Goal: Task Accomplishment & Management: Manage account settings

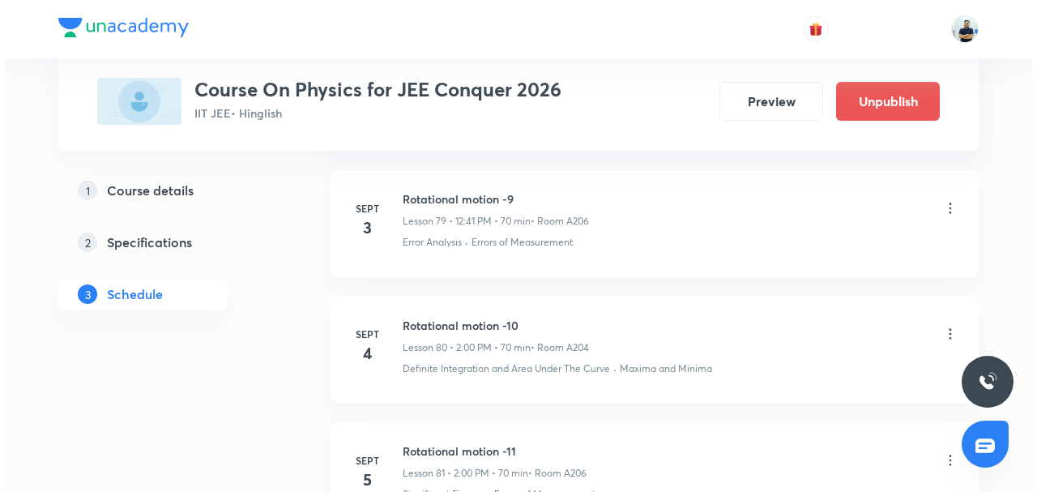
scroll to position [10774, 0]
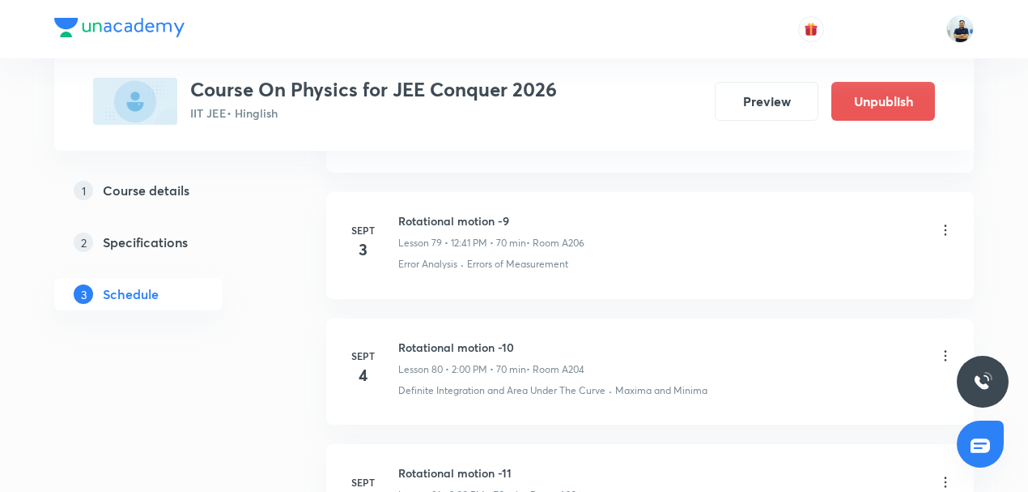
click at [943, 222] on icon at bounding box center [946, 230] width 16 height 16
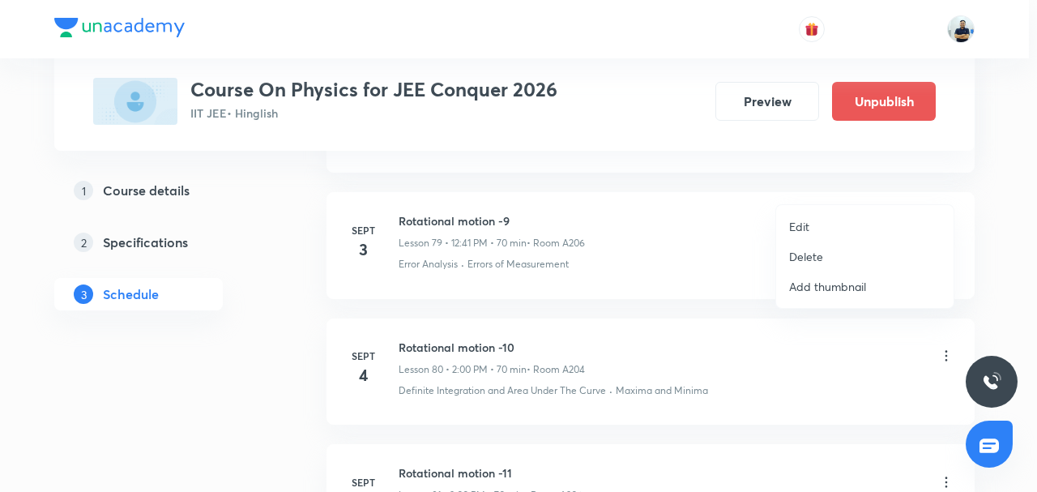
click at [808, 250] on p "Delete" at bounding box center [806, 256] width 34 height 17
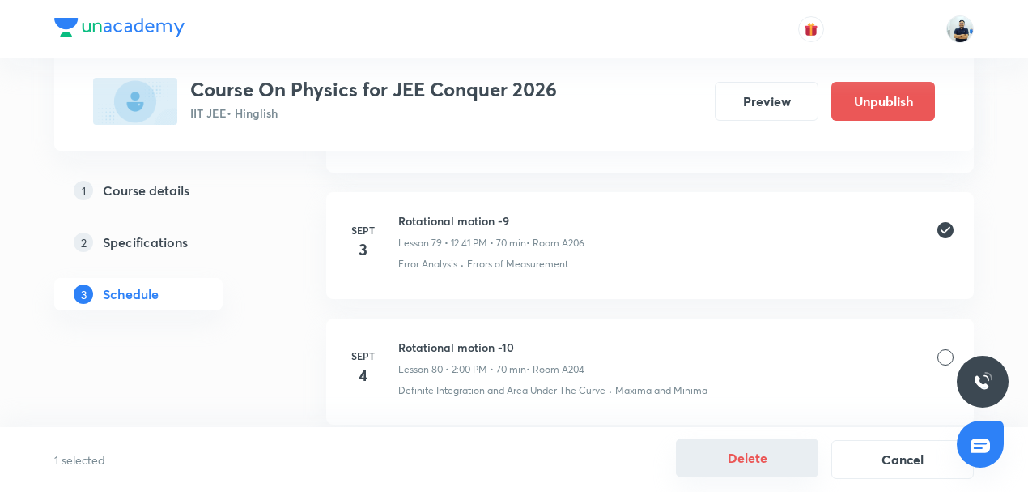
click at [745, 471] on button "Delete" at bounding box center [747, 457] width 143 height 39
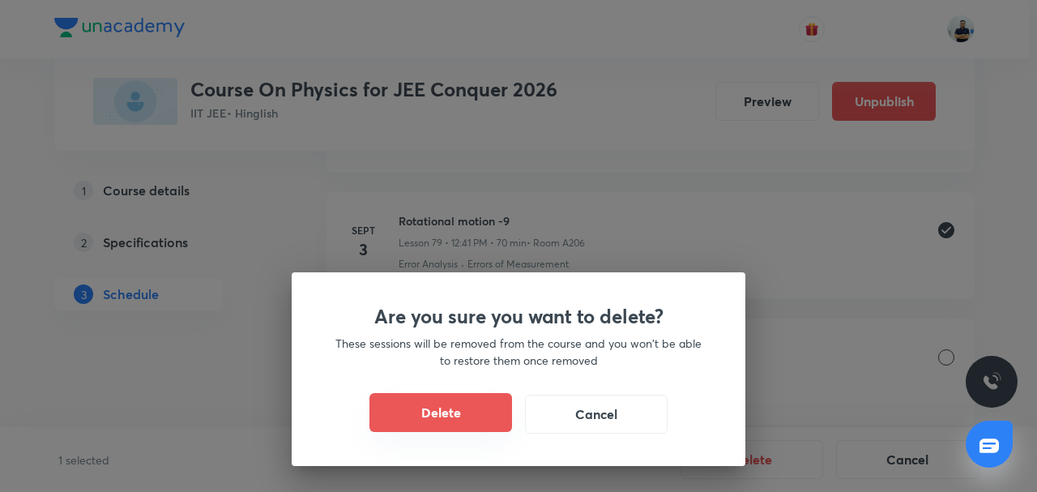
click at [445, 408] on button "Delete" at bounding box center [440, 412] width 143 height 39
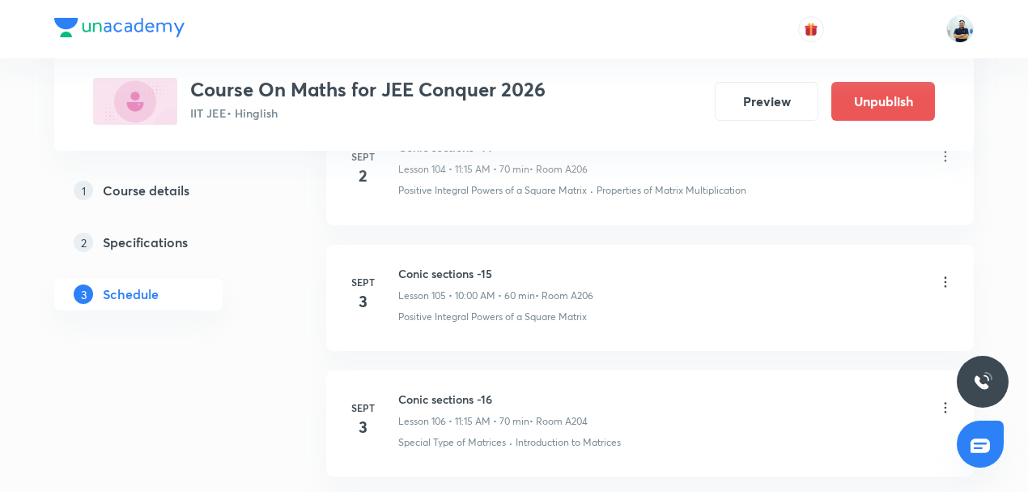
scroll to position [13967, 0]
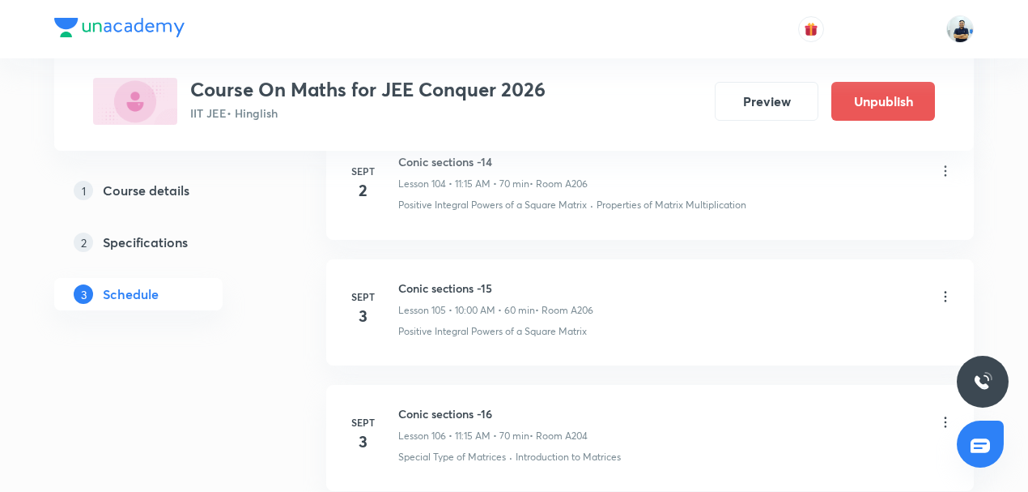
click at [945, 417] on icon at bounding box center [946, 422] width 2 height 11
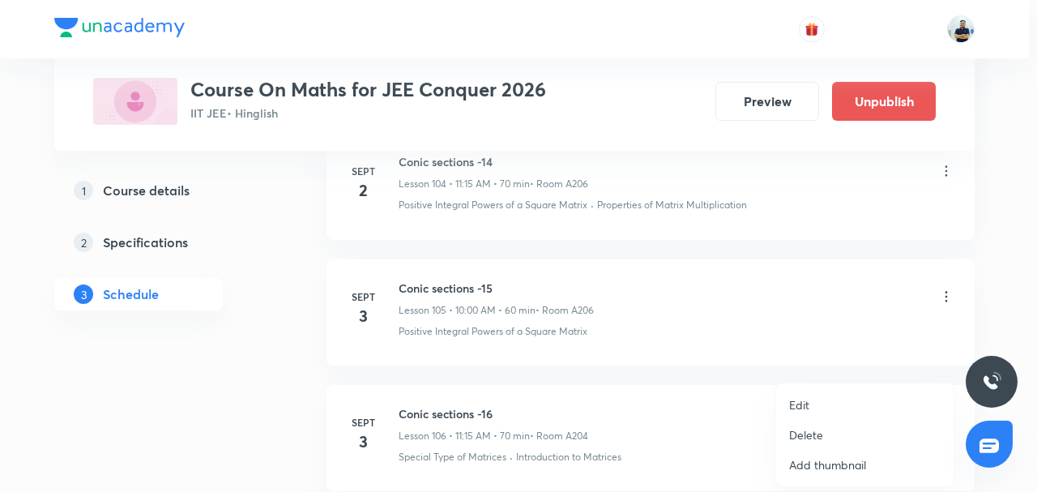
click at [823, 395] on li "Edit" at bounding box center [864, 405] width 177 height 30
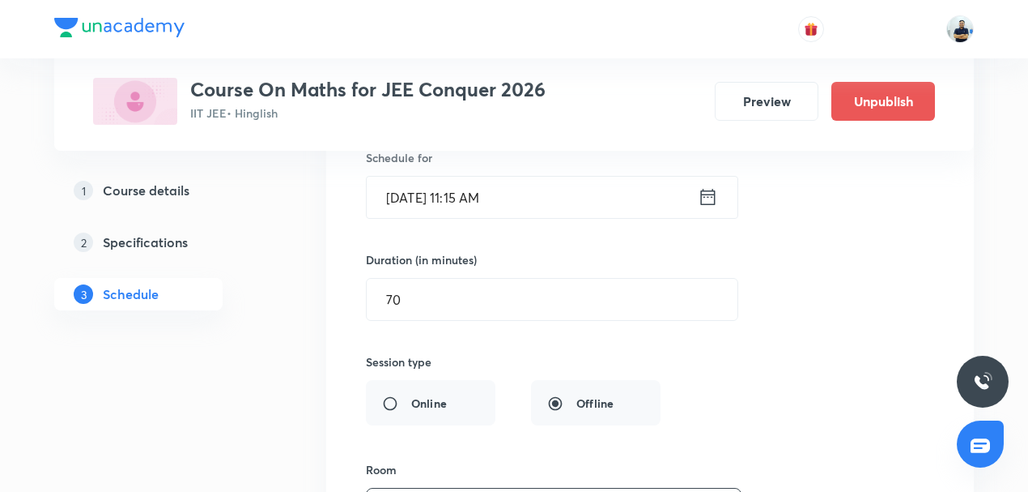
scroll to position [13577, 0]
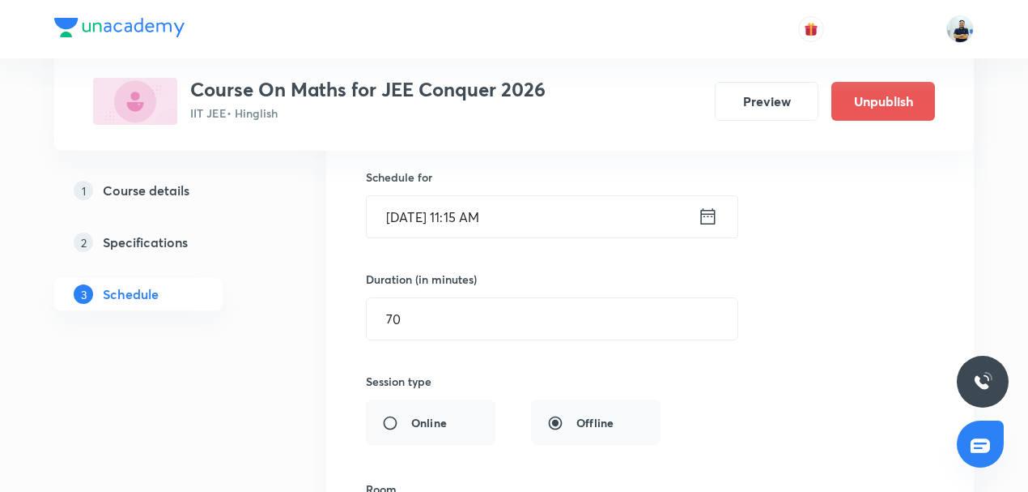
click at [487, 196] on input "Sept 3, 2025, 11:15 AM" at bounding box center [532, 216] width 331 height 41
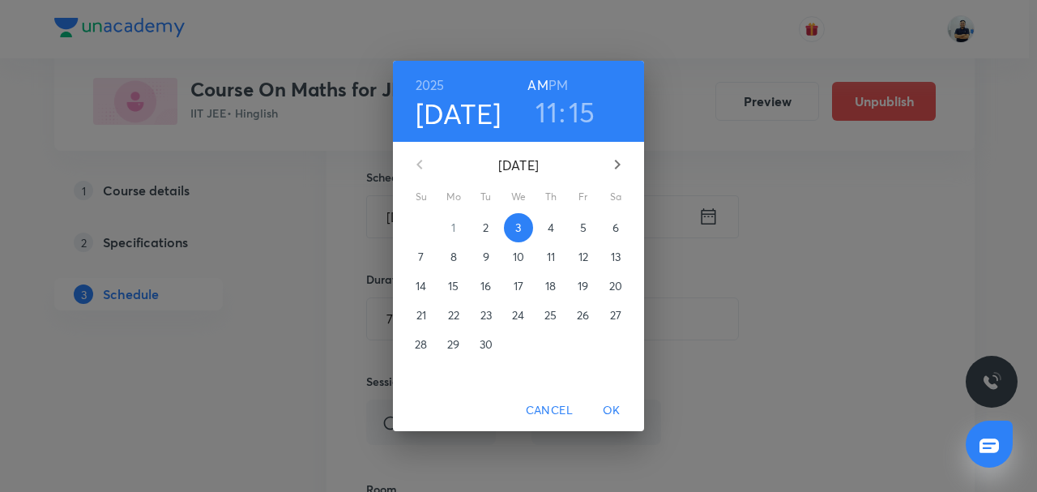
click at [549, 115] on h3 "11" at bounding box center [546, 112] width 22 height 34
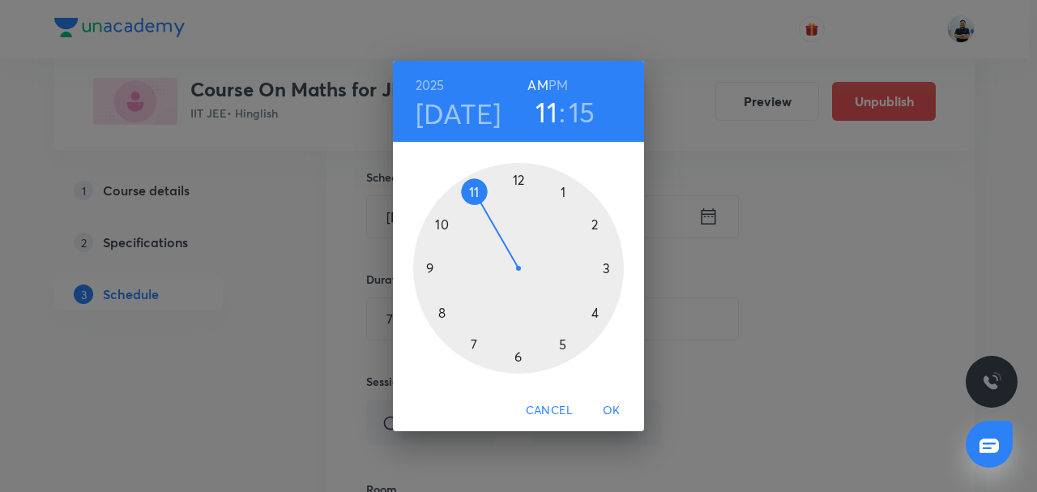
click at [559, 83] on h6 "PM" at bounding box center [557, 85] width 19 height 23
click at [522, 183] on div at bounding box center [518, 268] width 211 height 211
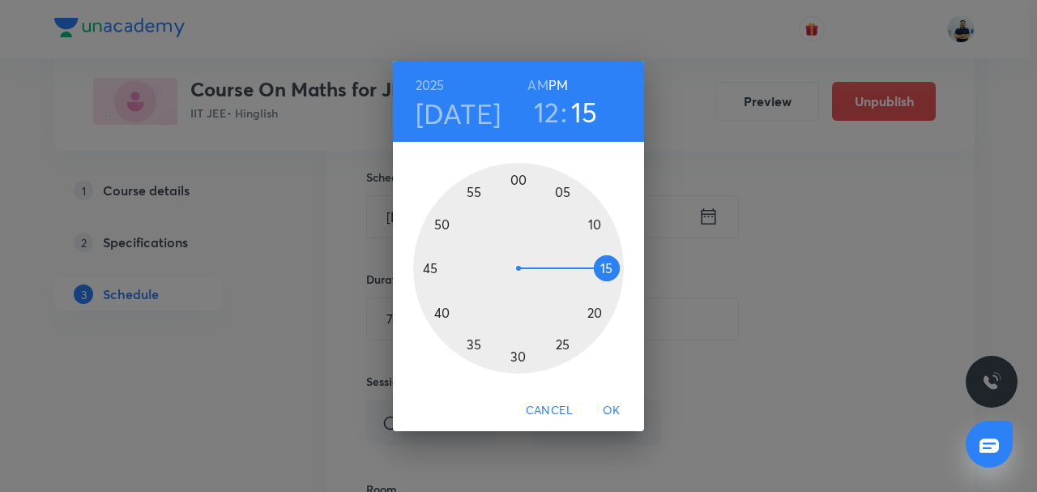
click at [442, 309] on div at bounding box center [518, 268] width 211 height 211
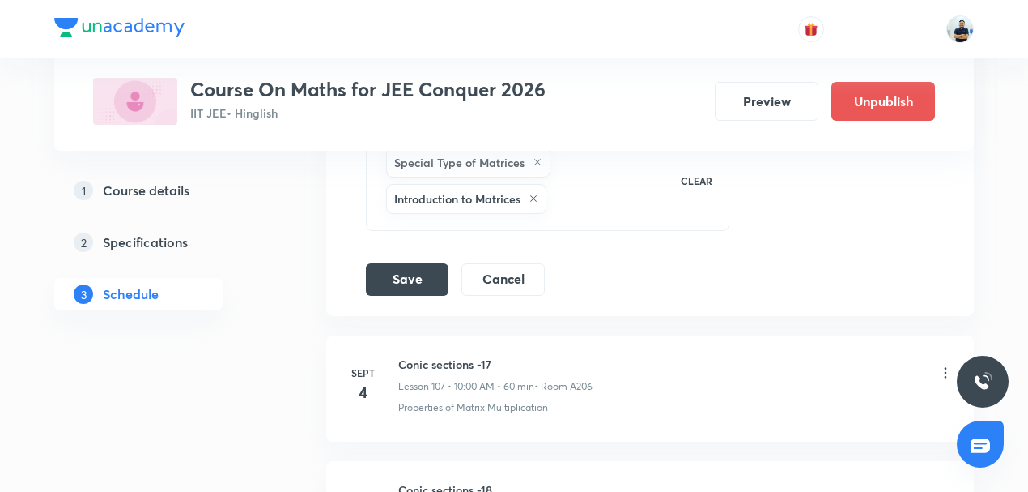
scroll to position [14056, 0]
click at [421, 263] on button "Save" at bounding box center [407, 279] width 83 height 32
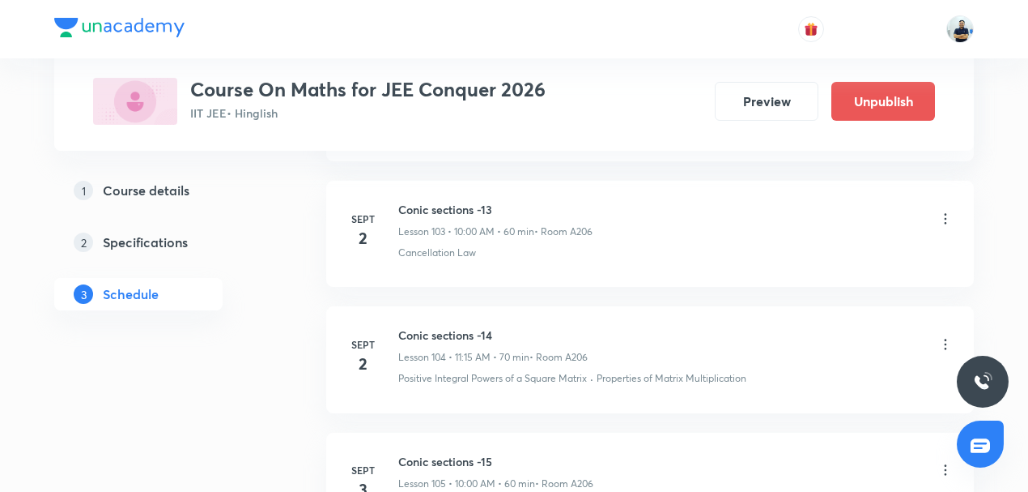
scroll to position [13049, 0]
click at [940, 337] on icon at bounding box center [946, 345] width 16 height 16
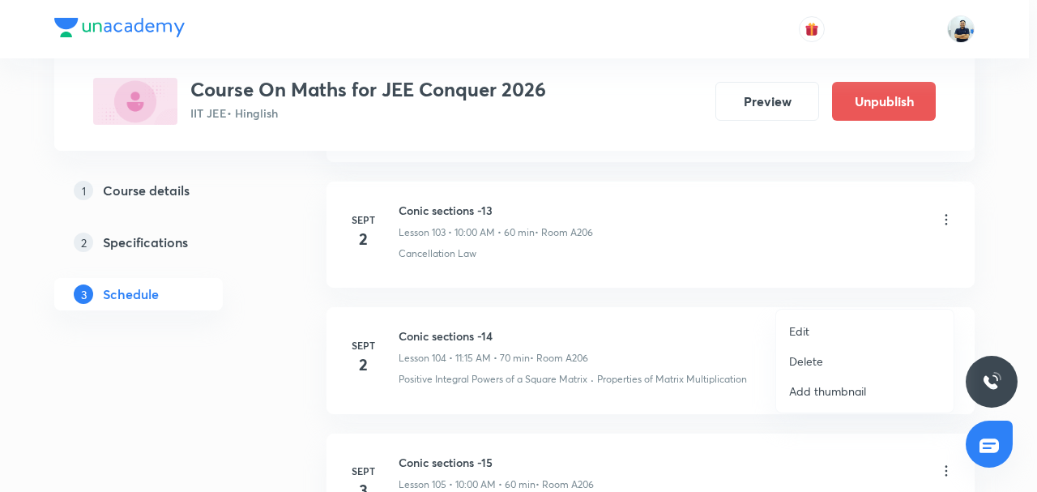
click at [826, 326] on li "Edit" at bounding box center [864, 331] width 177 height 30
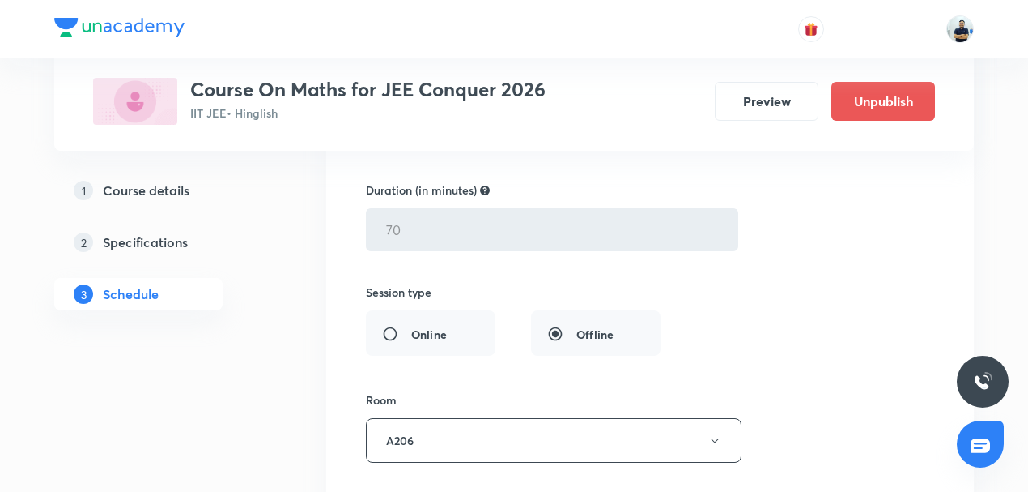
scroll to position [13553, 0]
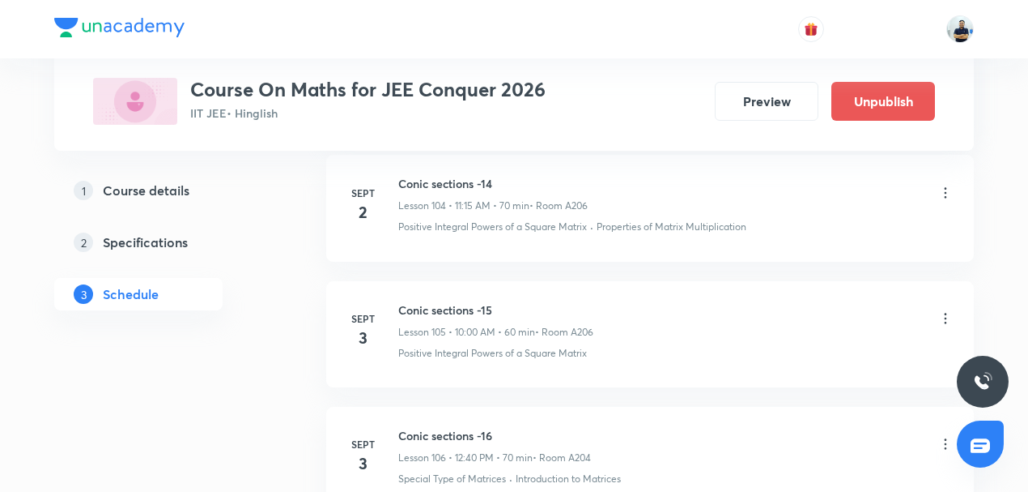
scroll to position [13200, 0]
click at [945, 312] on icon at bounding box center [946, 320] width 16 height 16
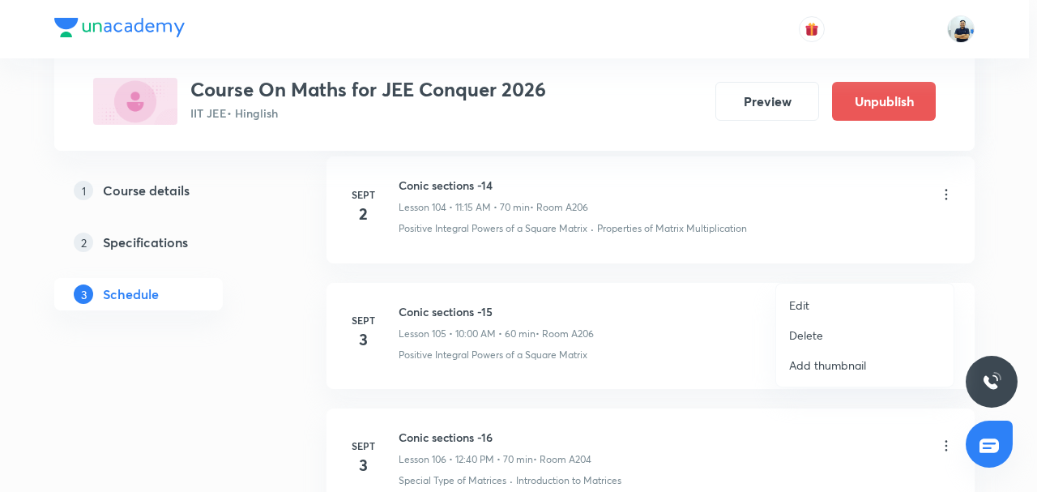
click at [807, 306] on p "Edit" at bounding box center [799, 304] width 20 height 17
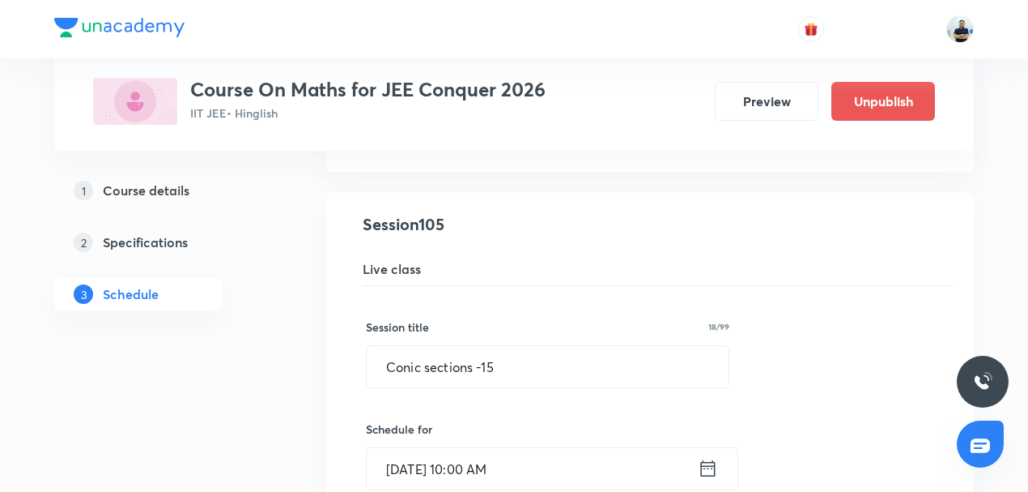
scroll to position [13187, 0]
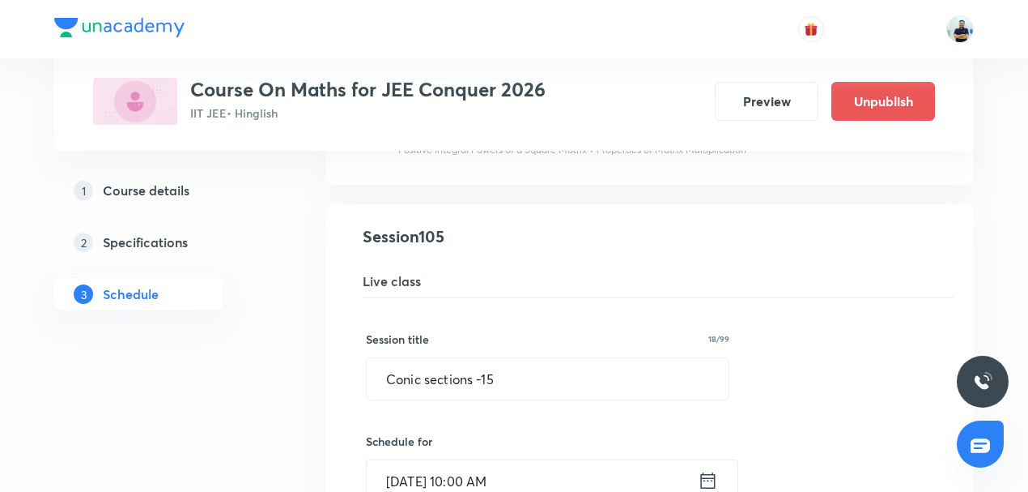
click at [497, 460] on input "Sept 3, 2025, 10:00 AM" at bounding box center [532, 480] width 331 height 41
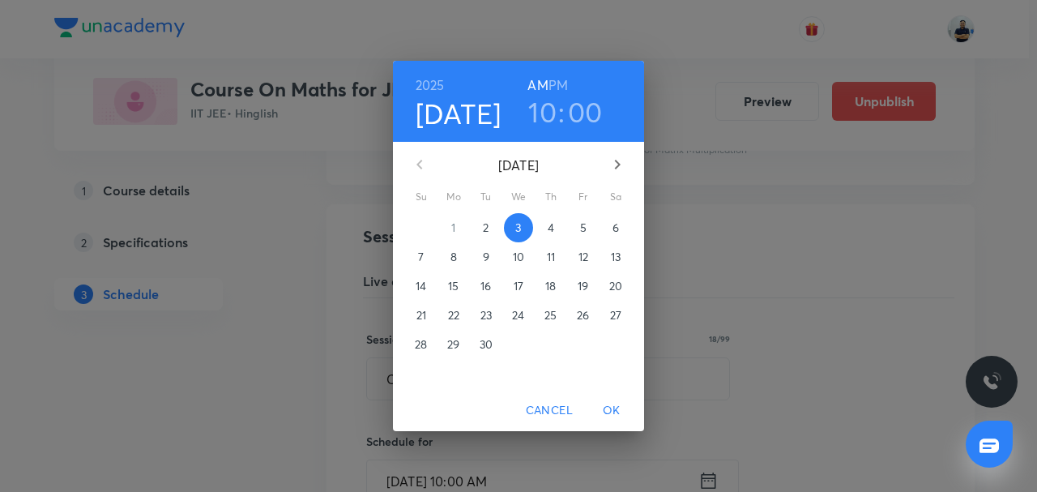
click at [546, 113] on h3 "10" at bounding box center [542, 112] width 28 height 34
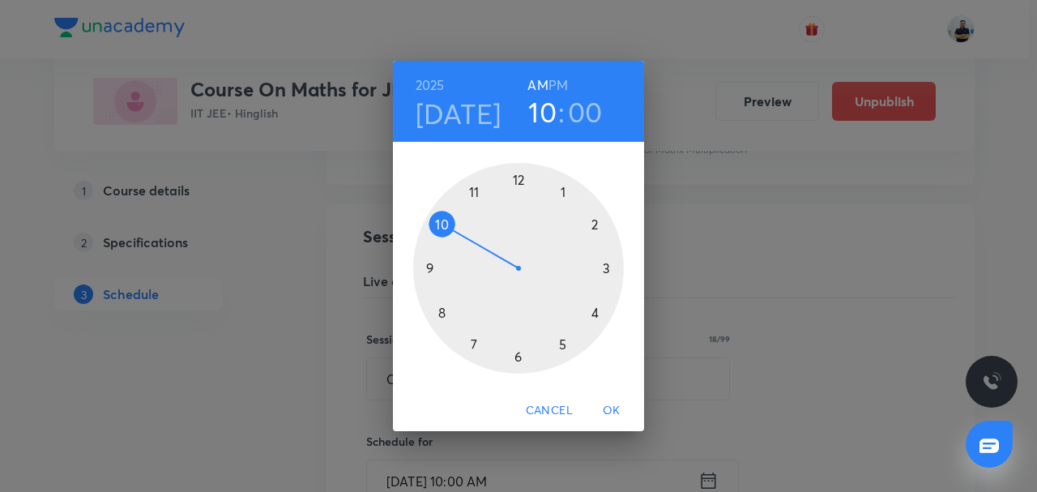
click at [479, 189] on div at bounding box center [518, 268] width 211 height 211
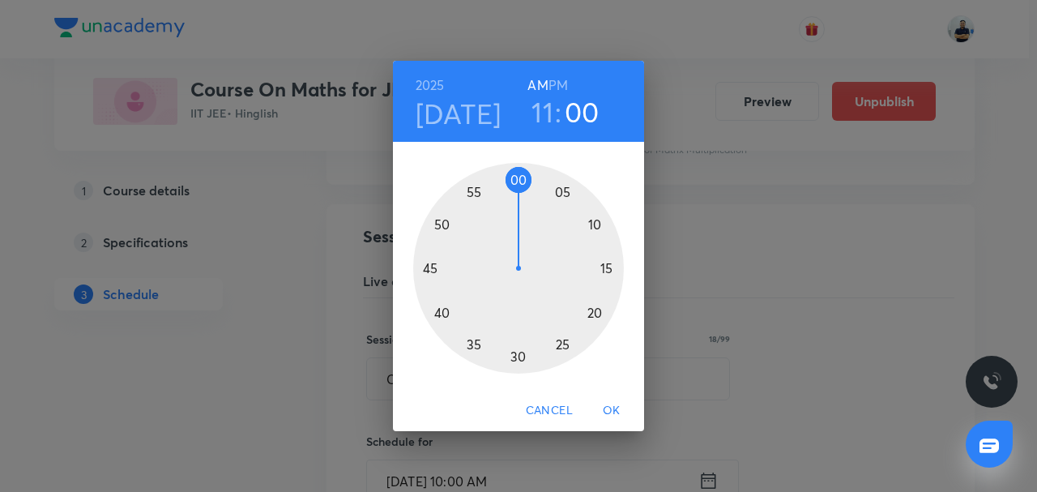
click at [614, 266] on div at bounding box center [518, 268] width 211 height 211
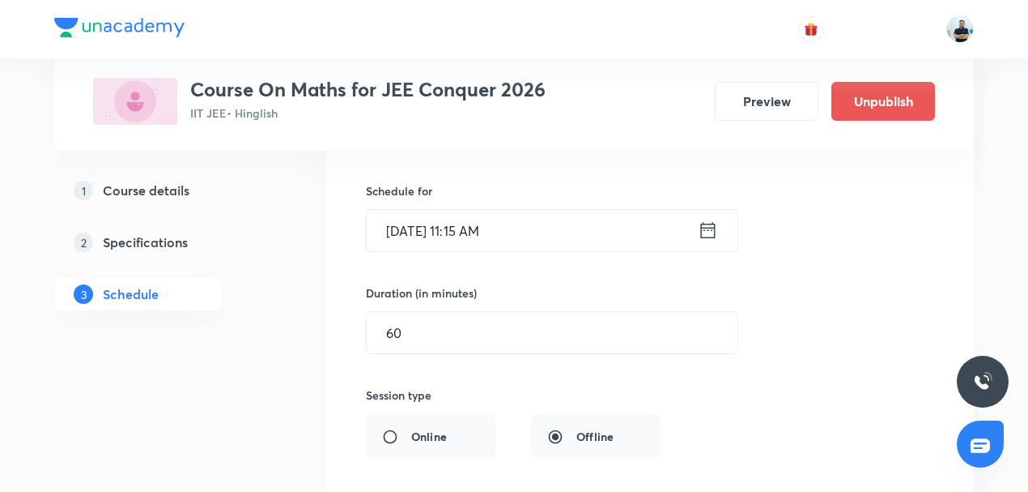
scroll to position [13439, 0]
click at [423, 310] on input "60" at bounding box center [552, 330] width 371 height 41
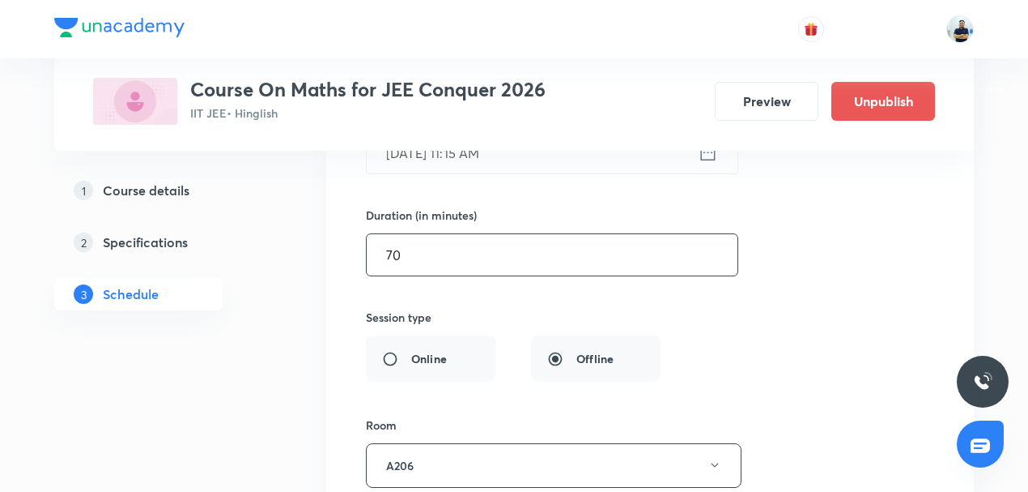
scroll to position [13931, 0]
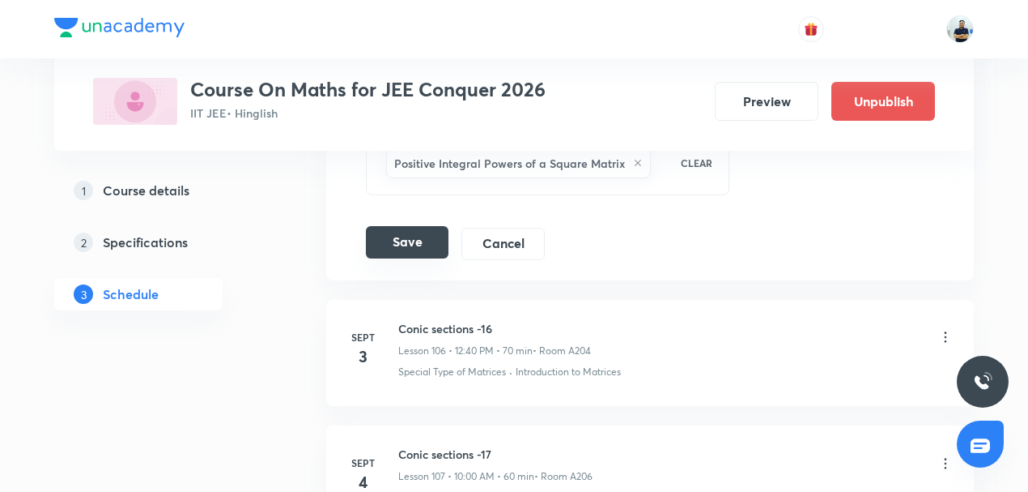
type input "70"
click at [401, 226] on button "Save" at bounding box center [407, 242] width 83 height 32
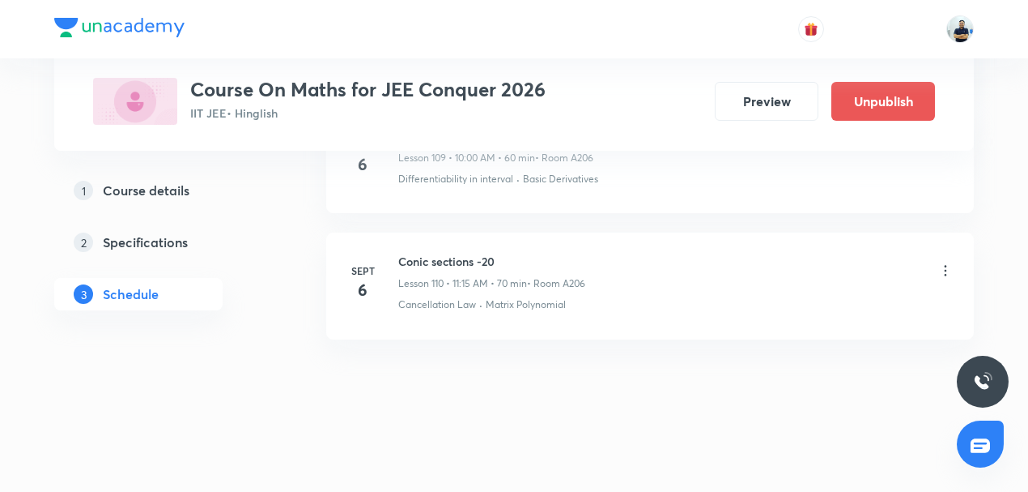
scroll to position [13818, 0]
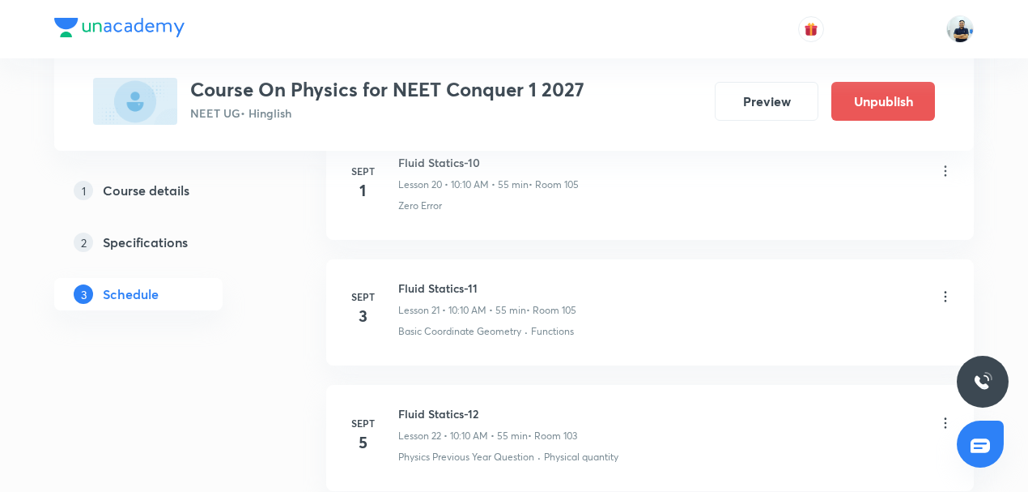
scroll to position [3418, 0]
click at [943, 290] on icon at bounding box center [946, 298] width 16 height 16
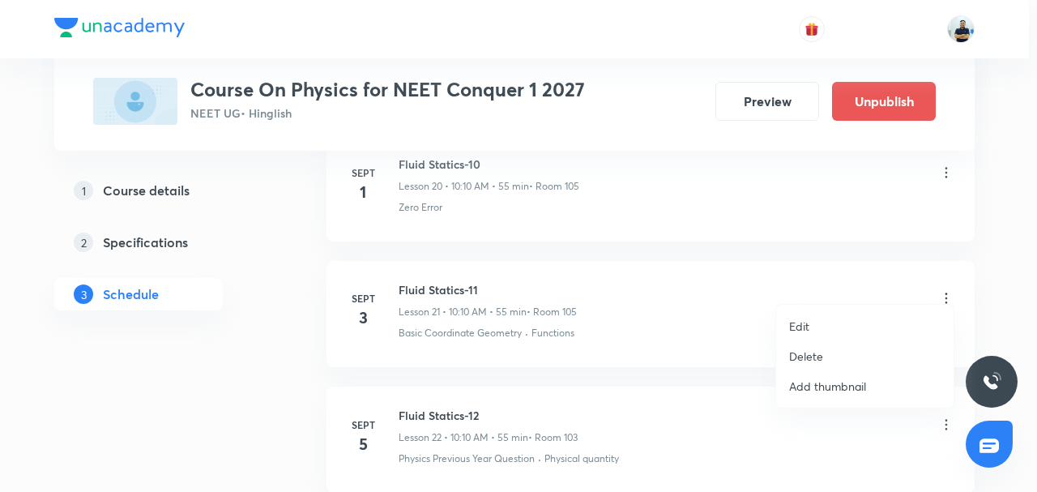
click at [836, 348] on li "Delete" at bounding box center [864, 356] width 177 height 30
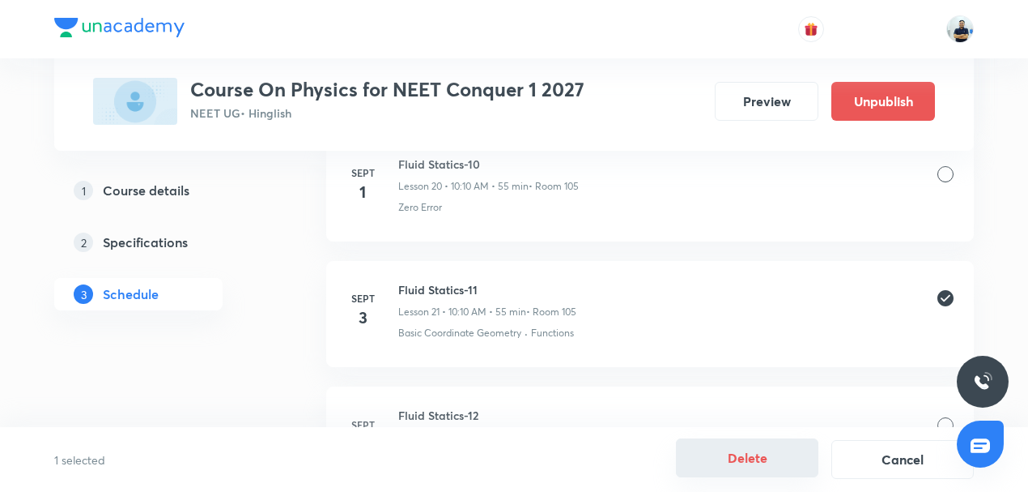
click at [744, 447] on button "Delete" at bounding box center [747, 457] width 143 height 39
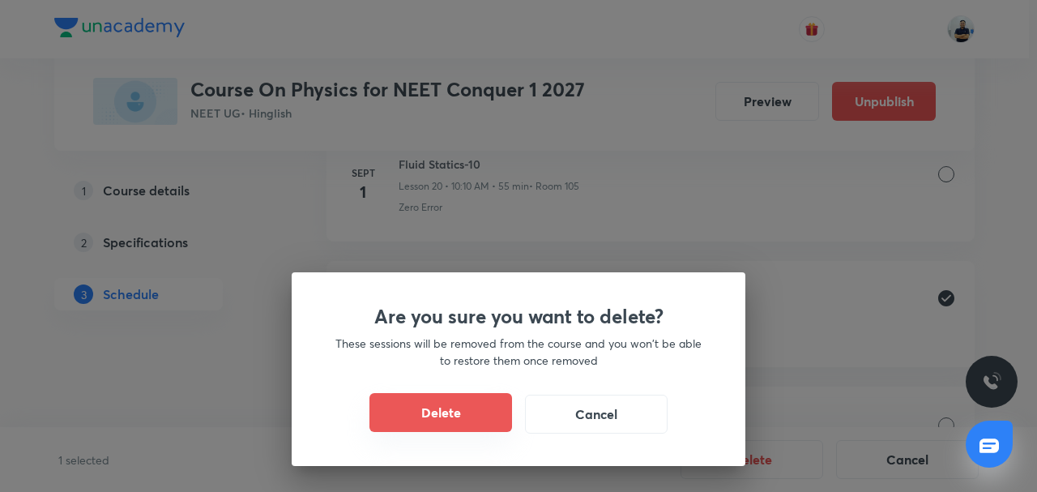
click at [473, 408] on button "Delete" at bounding box center [440, 412] width 143 height 39
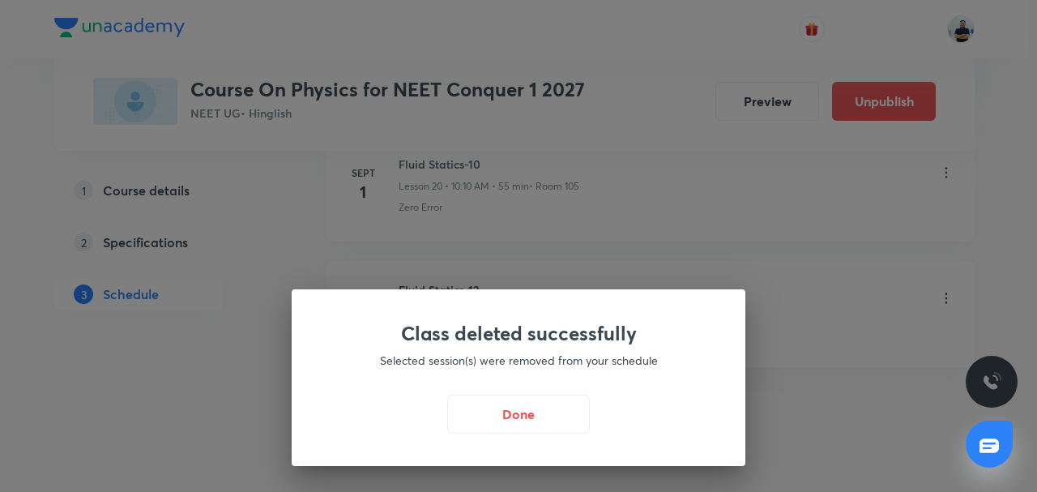
click at [537, 394] on div "Class deleted successfully Selected session(s) were removed from your schedule …" at bounding box center [518, 377] width 453 height 177
click at [528, 403] on button "Done" at bounding box center [518, 412] width 143 height 39
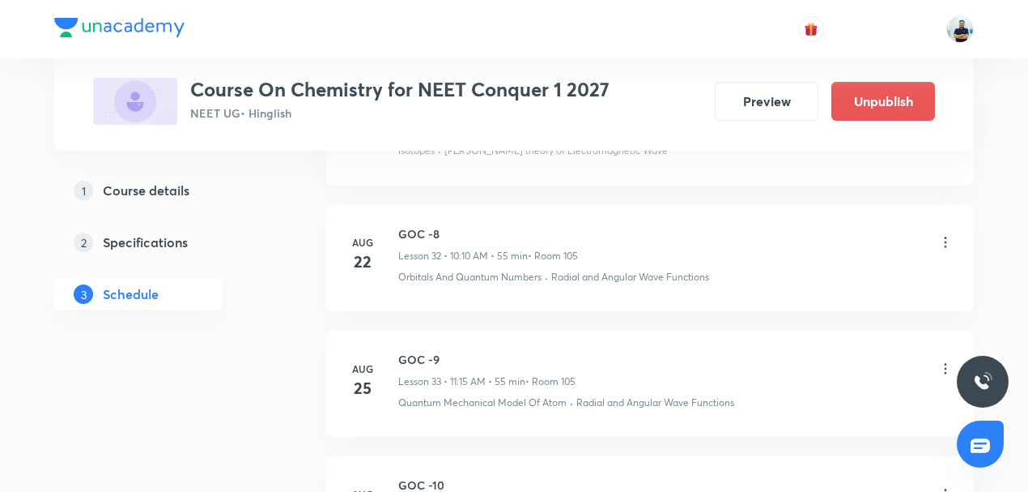
scroll to position [5933, 0]
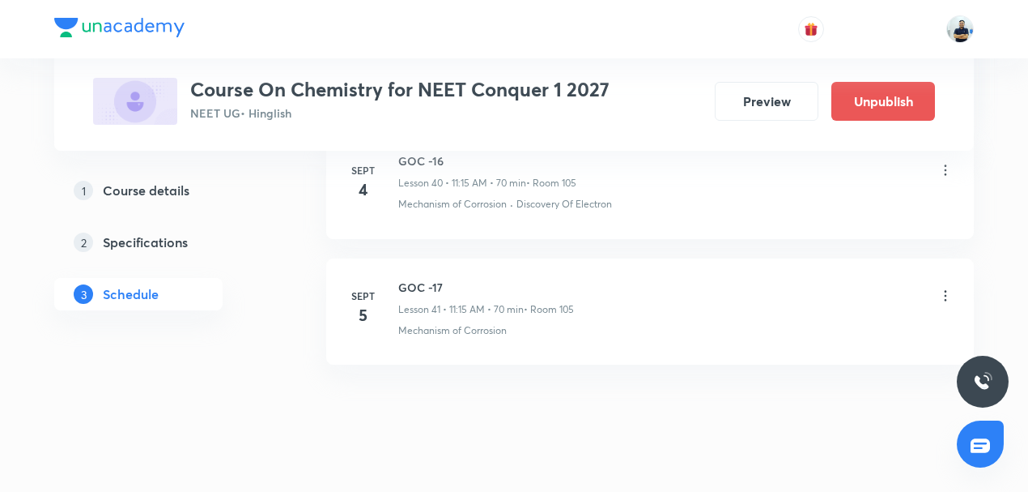
click at [413, 279] on h6 "GOC -17" at bounding box center [486, 287] width 176 height 17
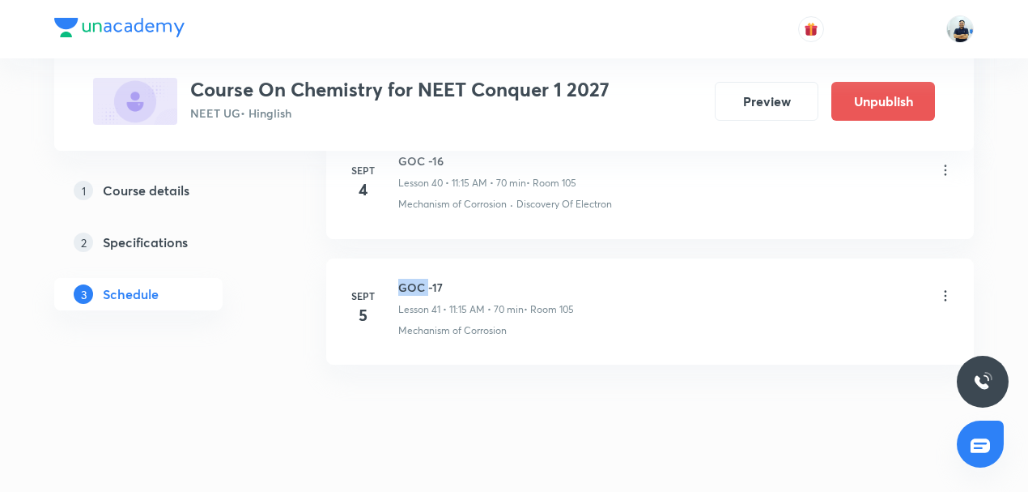
copy h6 "GOC"
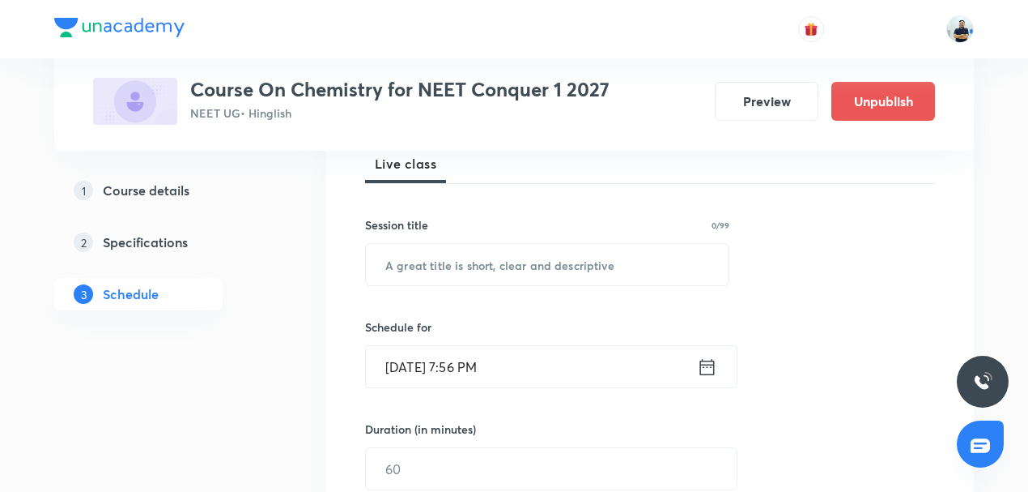
scroll to position [264, 0]
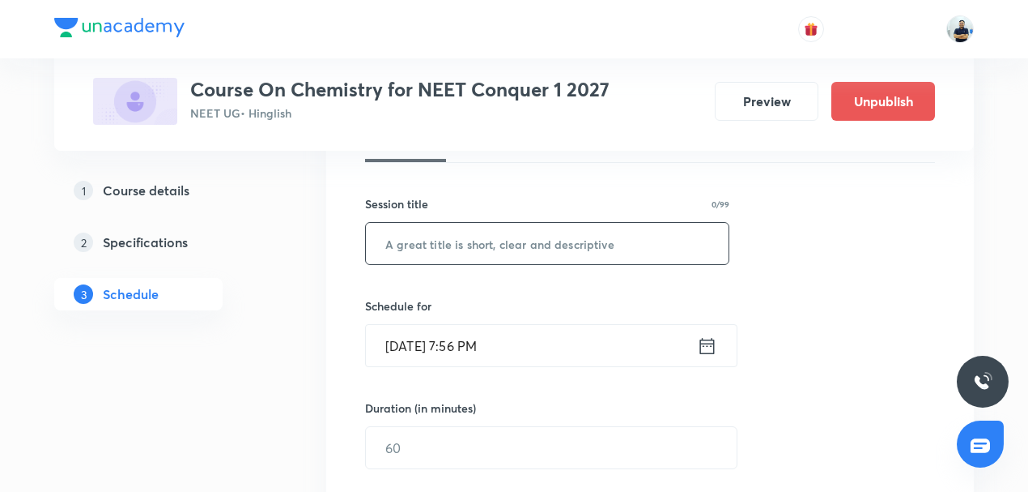
click at [441, 248] on input "text" at bounding box center [547, 243] width 363 height 41
paste input "GOC"
type input "GOC"
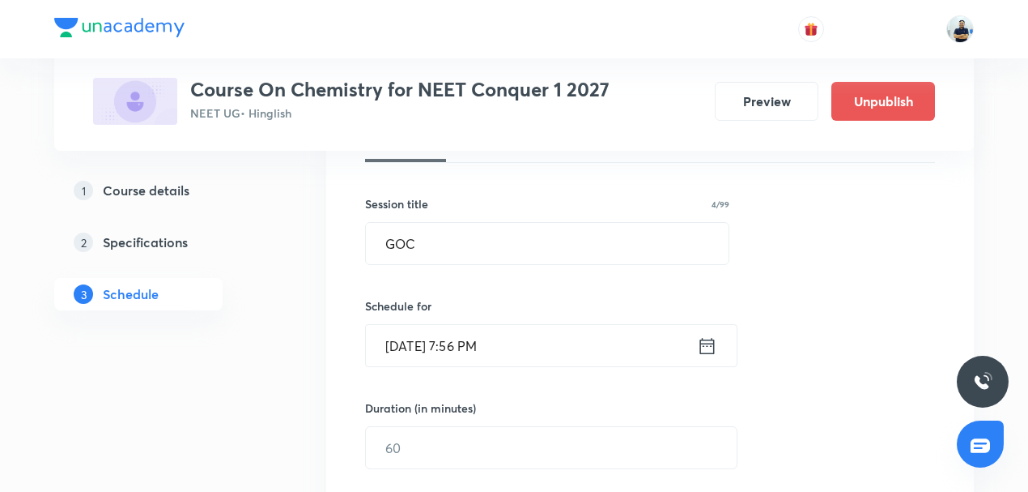
click at [447, 337] on input "Sept 2, 2025, 7:56 PM" at bounding box center [531, 345] width 331 height 41
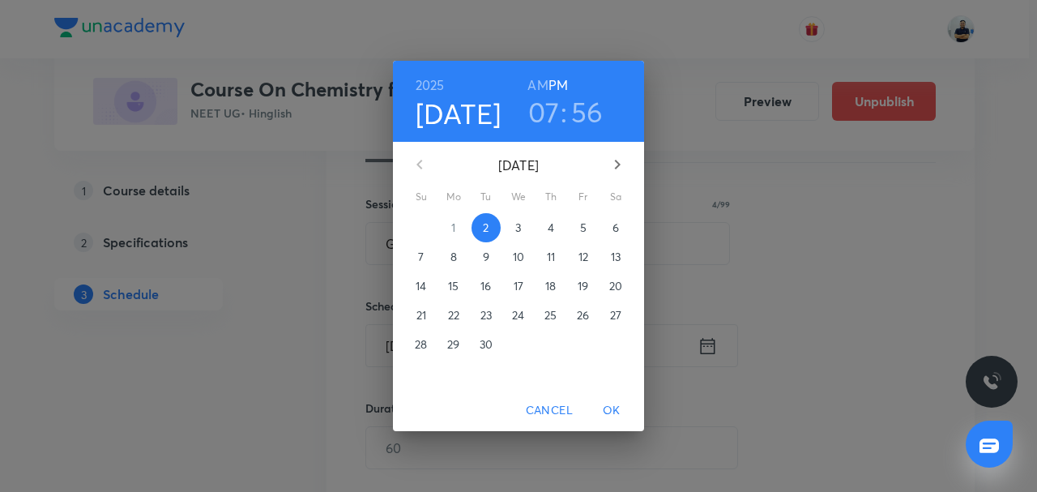
click at [518, 227] on p "3" at bounding box center [518, 227] width 6 height 16
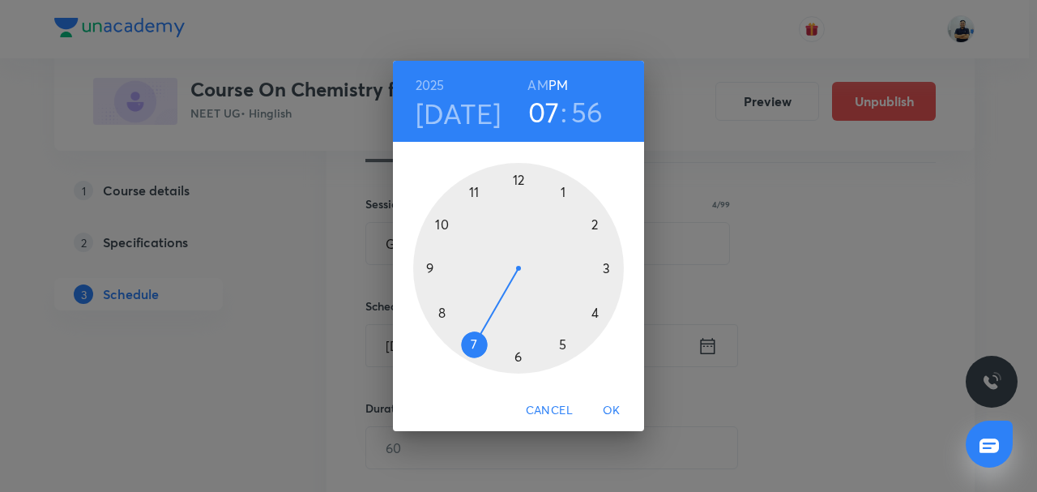
click at [544, 87] on h6 "AM" at bounding box center [537, 85] width 20 height 23
click at [468, 188] on div at bounding box center [518, 268] width 211 height 211
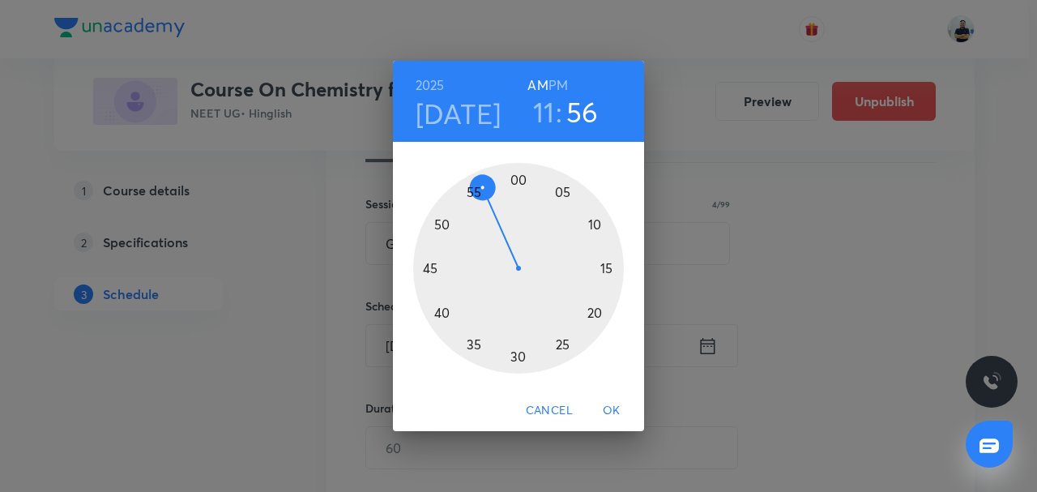
click at [539, 112] on h3 "11" at bounding box center [544, 112] width 22 height 34
click at [443, 224] on div at bounding box center [518, 268] width 211 height 211
click at [593, 225] on div at bounding box center [518, 268] width 211 height 211
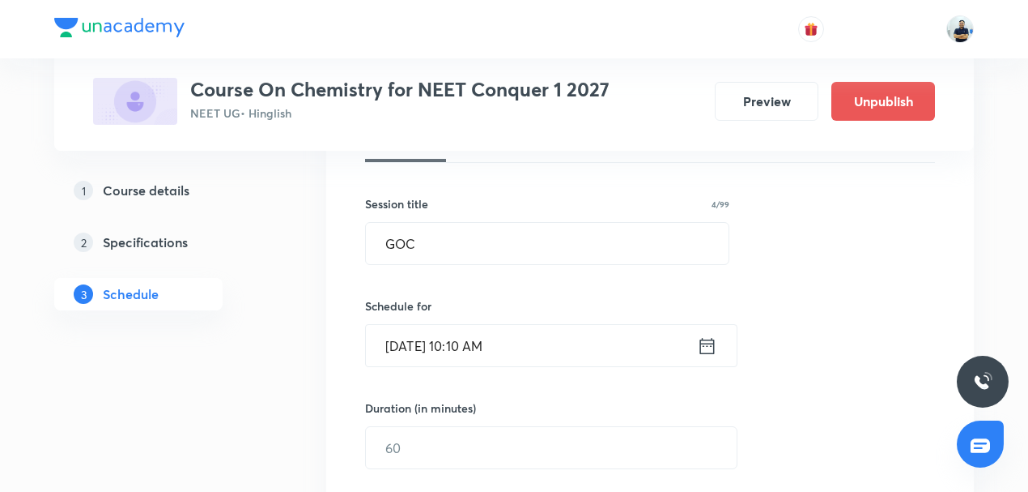
scroll to position [314, 0]
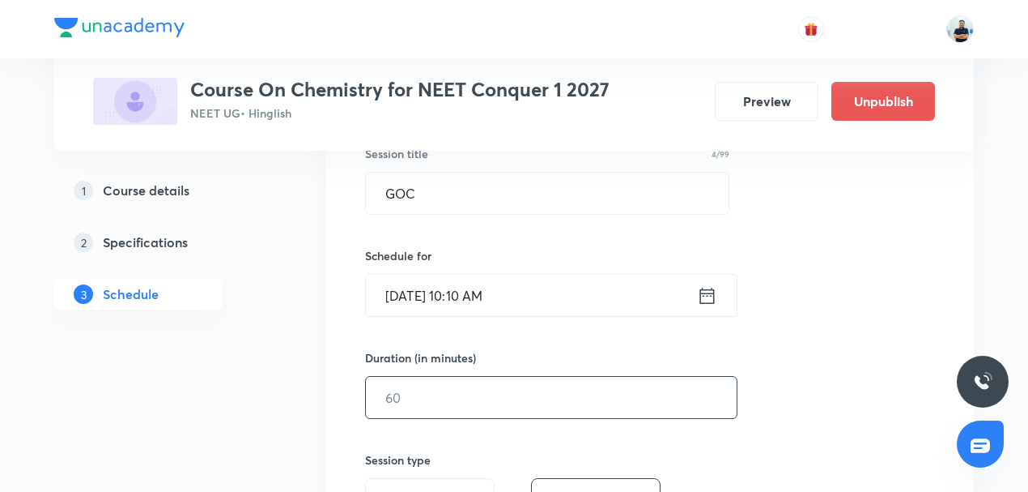
click at [419, 392] on input "text" at bounding box center [551, 397] width 371 height 41
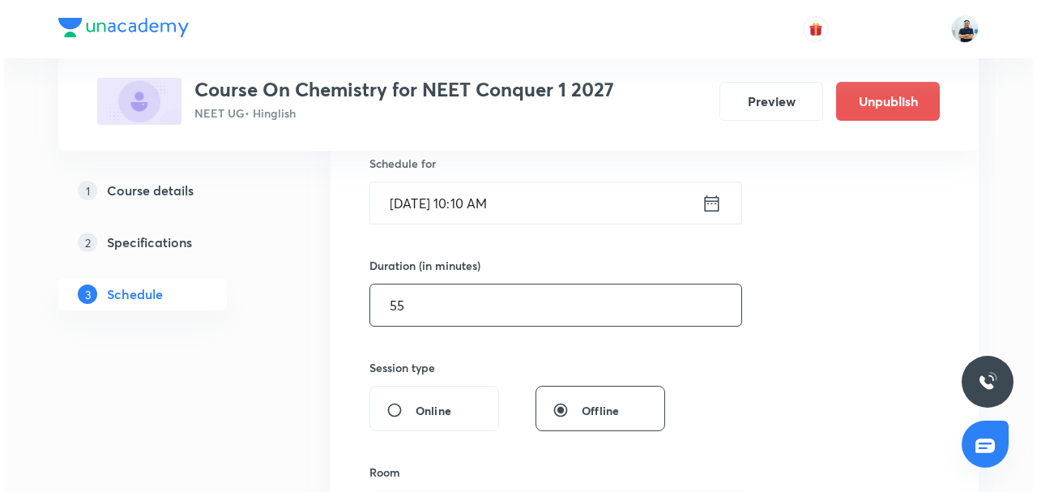
scroll to position [491, 0]
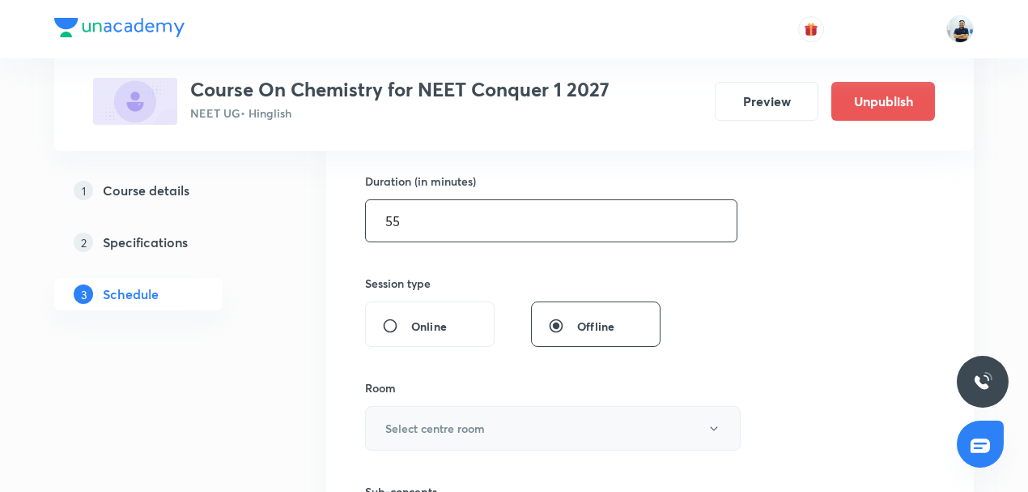
type input "55"
click at [435, 423] on h6 "Select centre room" at bounding box center [435, 427] width 100 height 17
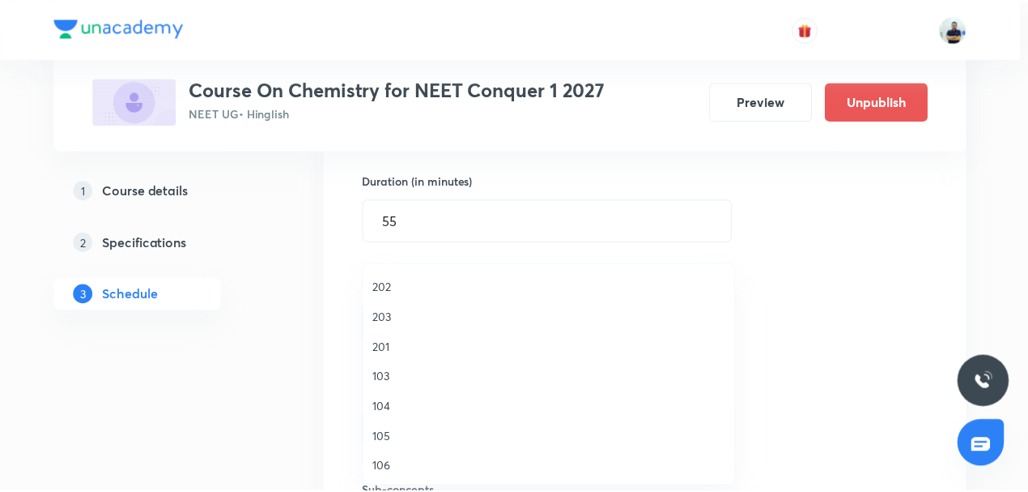
scroll to position [63, 0]
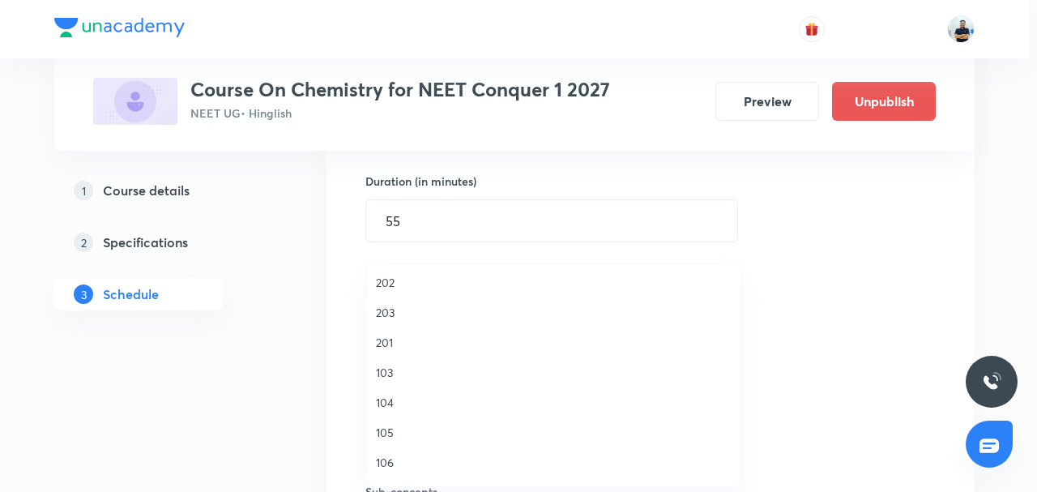
click at [405, 466] on span "106" at bounding box center [553, 461] width 355 height 17
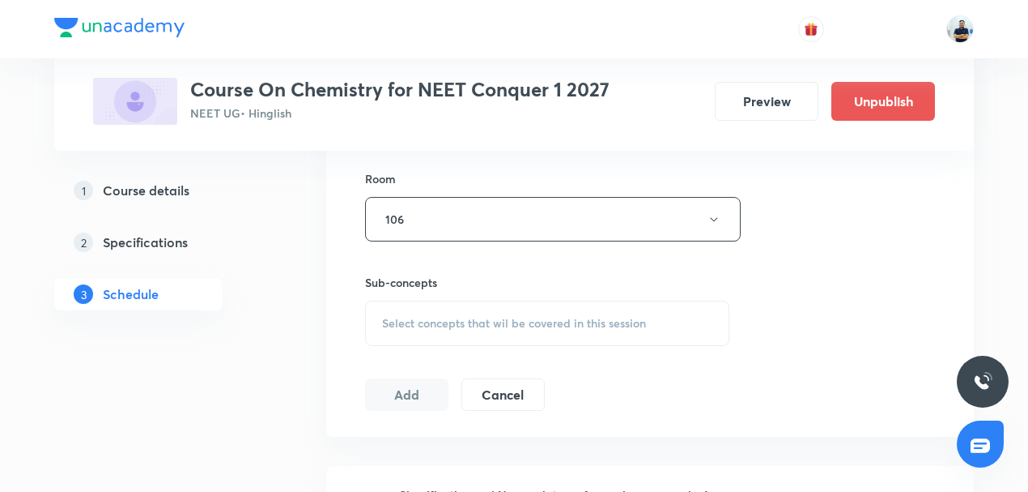
scroll to position [717, 0]
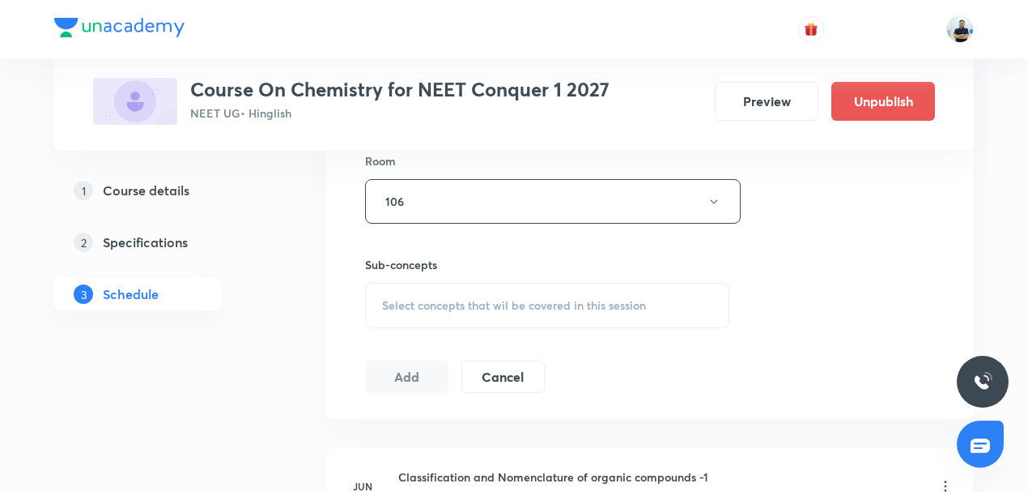
click at [541, 301] on span "Select concepts that wil be covered in this session" at bounding box center [514, 305] width 264 height 13
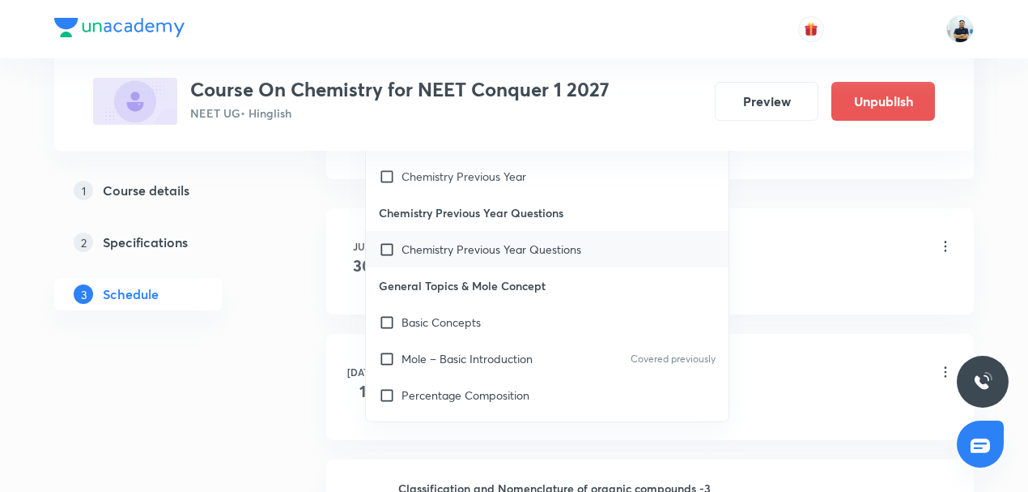
scroll to position [164, 0]
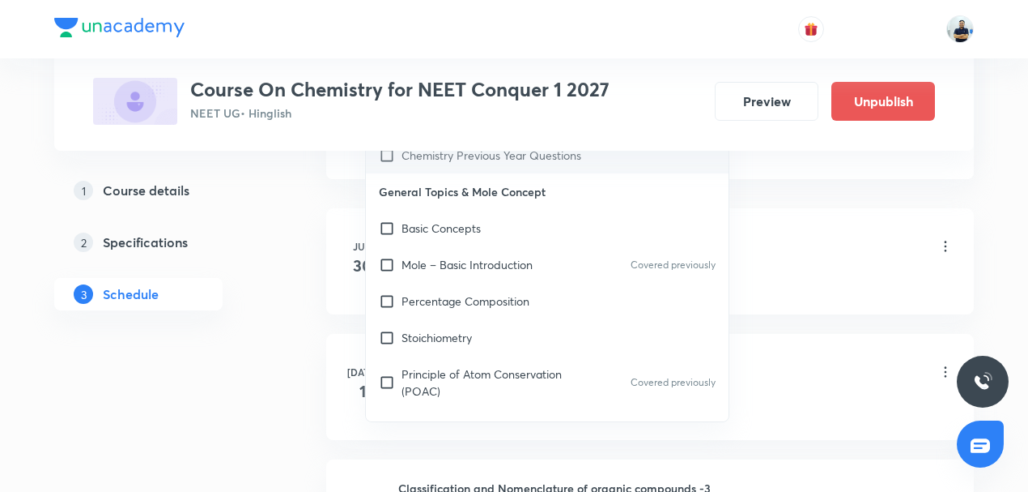
click at [457, 330] on p "Stoichiometry" at bounding box center [437, 337] width 70 height 17
checkbox input "true"
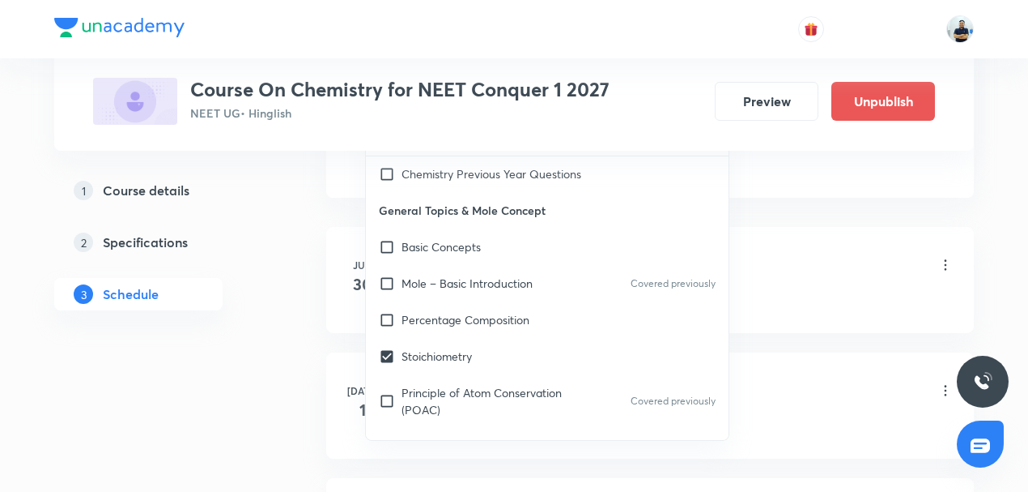
click at [781, 266] on div "Classification and Nomenclature of organic compounds -1 Lesson 1 • 2:00 PM • 70…" at bounding box center [676, 266] width 556 height 38
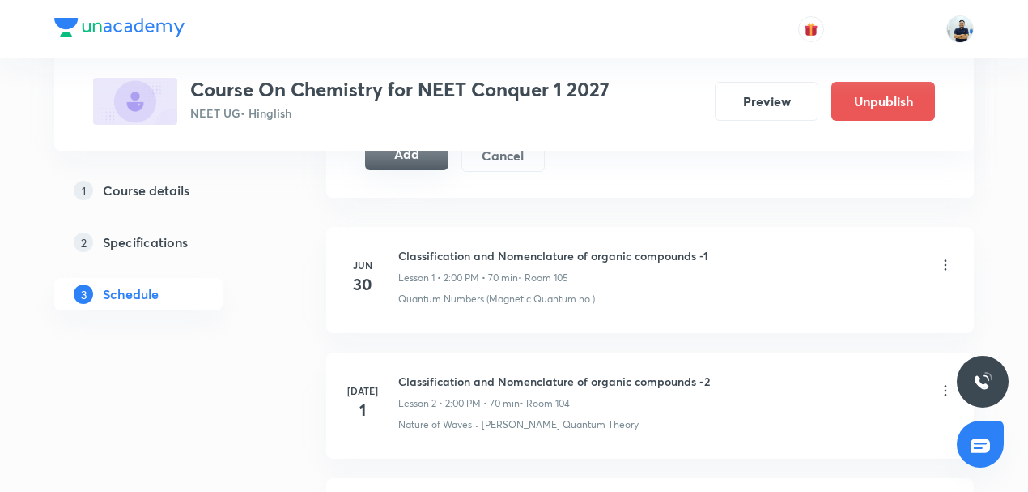
click at [390, 156] on button "Add" at bounding box center [406, 154] width 83 height 32
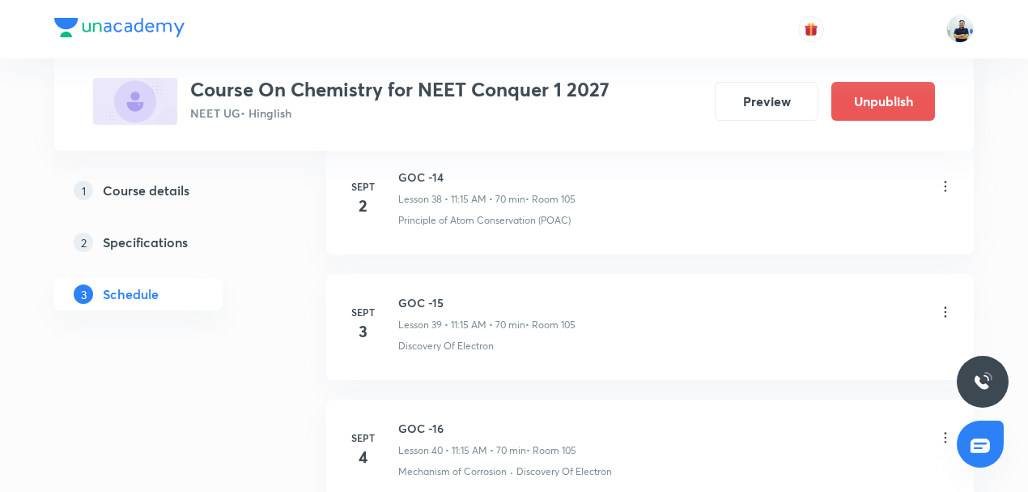
scroll to position [5686, 0]
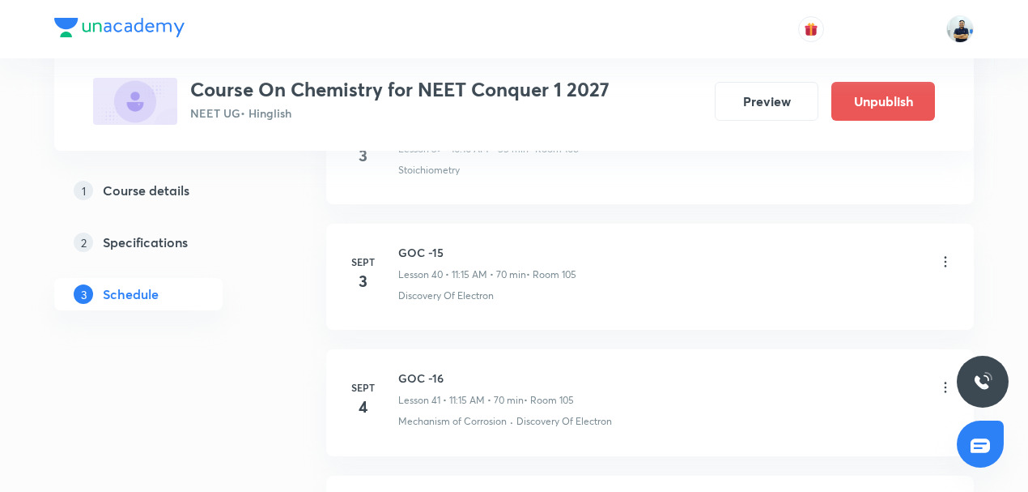
scroll to position [5850, 0]
